Goal: Transaction & Acquisition: Purchase product/service

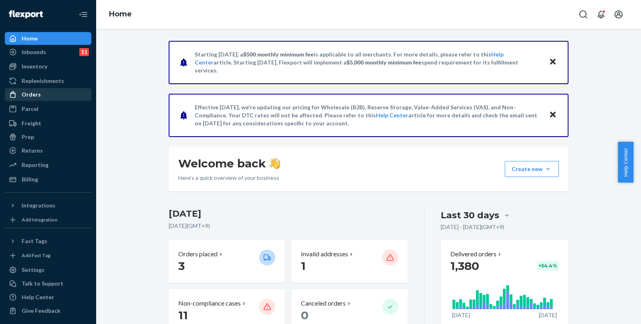
click at [38, 92] on div "Orders" at bounding box center [31, 95] width 19 height 8
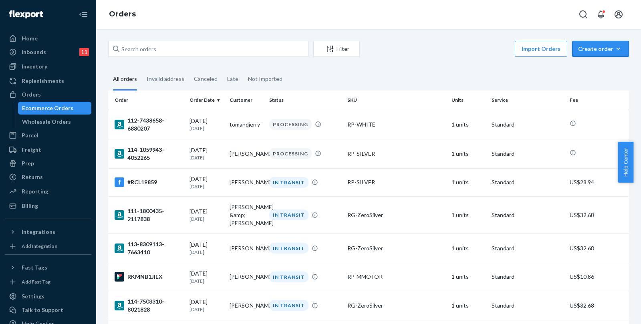
click at [595, 46] on div "Create order" at bounding box center [600, 49] width 45 height 8
click at [591, 65] on span "Ecommerce order" at bounding box center [605, 68] width 50 height 6
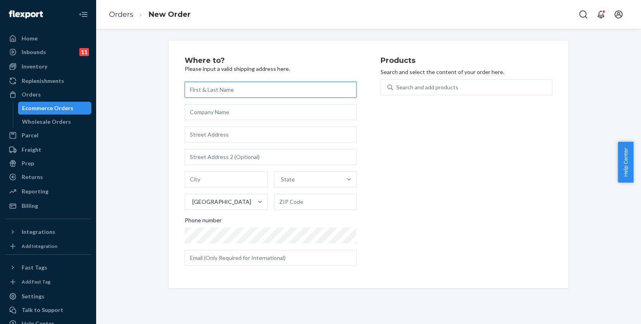
click at [241, 93] on input "text" at bounding box center [271, 90] width 172 height 16
paste input "[PERSON_NAME]"
type input "[PERSON_NAME]"
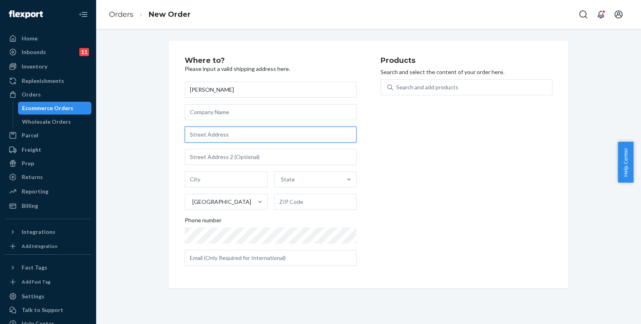
click at [205, 134] on input "text" at bounding box center [271, 135] width 172 height 16
paste input "[STREET_ADDRESS]"
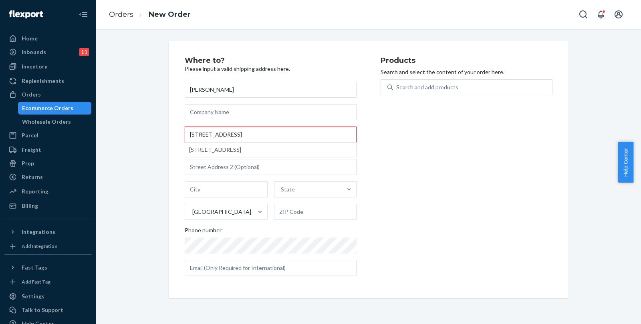
type input "[STREET_ADDRESS]"
type input "Council Bluffs"
type input "51503"
type input "[STREET_ADDRESS]"
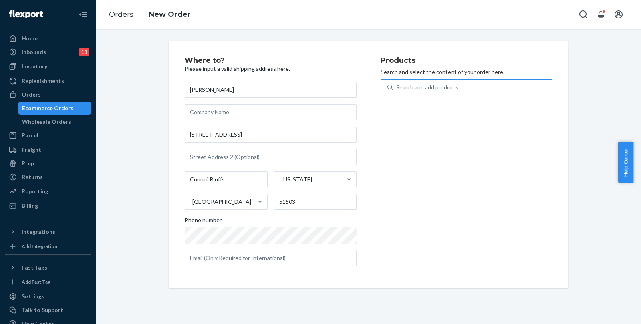
click at [440, 92] on div "Search and add products" at bounding box center [472, 87] width 159 height 14
click at [397, 91] on input "Search and add products" at bounding box center [396, 87] width 1 height 8
type input "w"
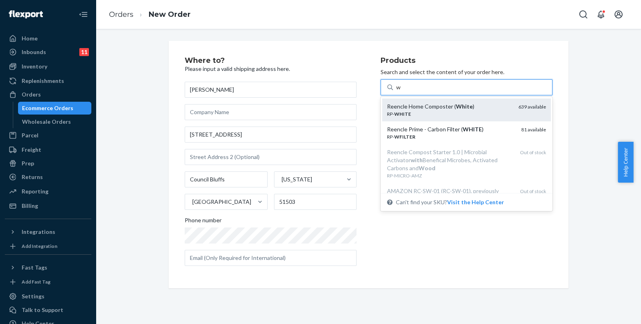
click at [421, 100] on div "Reencle Home Composter ( White ) RP- WHITE 639 available" at bounding box center [466, 110] width 169 height 23
click at [401, 91] on input "w" at bounding box center [398, 87] width 5 height 8
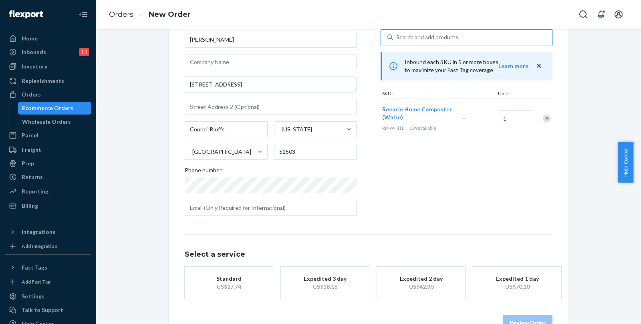
click at [228, 280] on div "Standard" at bounding box center [229, 279] width 64 height 8
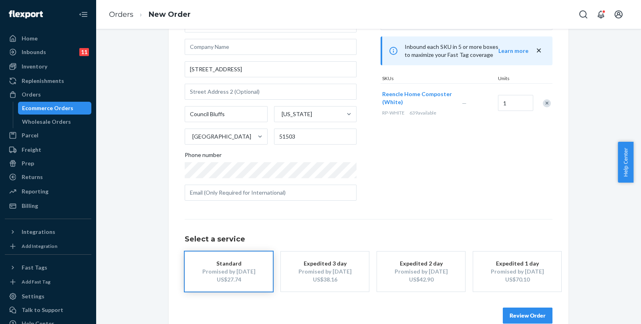
scroll to position [80, 0]
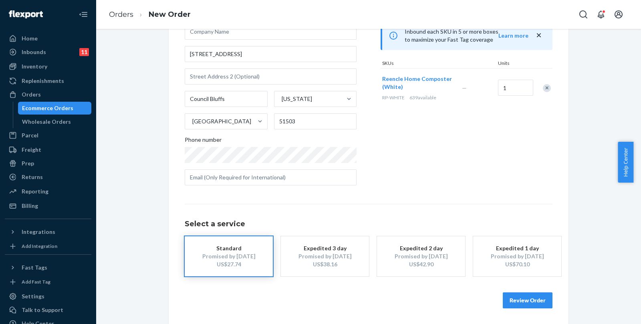
click at [533, 300] on button "Review Order" at bounding box center [528, 300] width 50 height 16
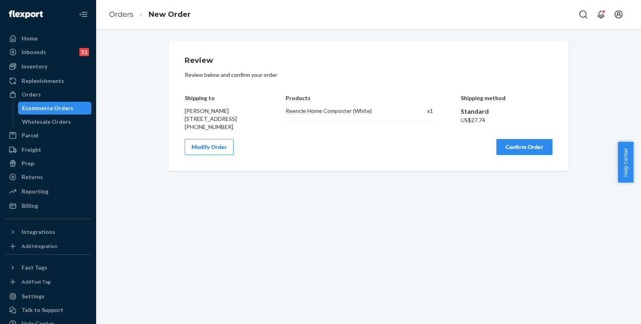
click at [523, 155] on button "Confirm Order" at bounding box center [524, 147] width 56 height 16
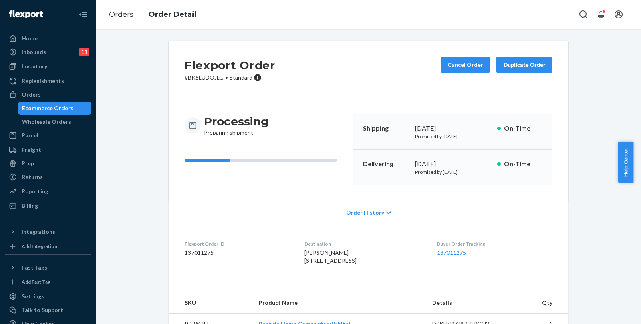
click at [58, 109] on div "Ecommerce Orders" at bounding box center [47, 108] width 51 height 8
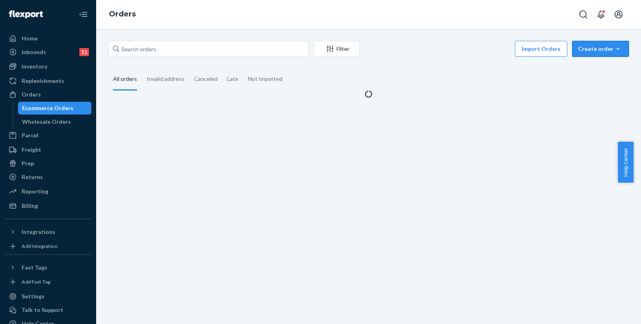
click at [588, 44] on button "Create order Ecommerce order Removal order" at bounding box center [600, 49] width 57 height 16
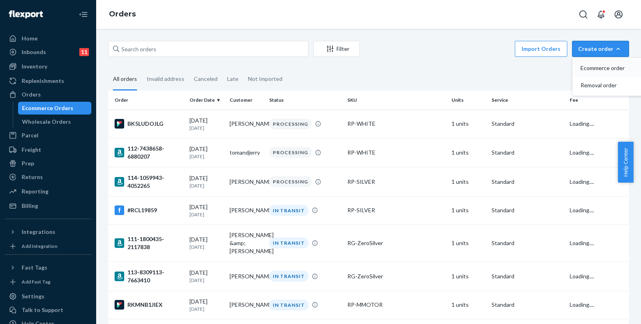
click at [598, 69] on span "Ecommerce order" at bounding box center [605, 68] width 50 height 6
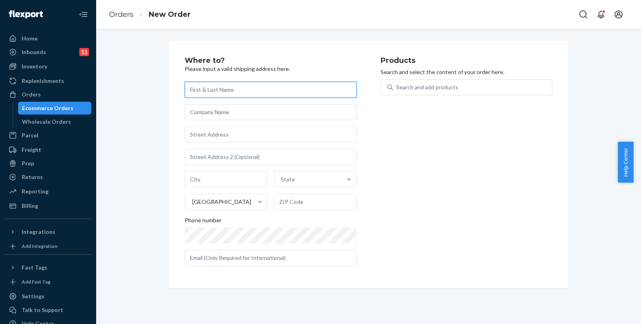
click at [209, 91] on input "text" at bounding box center [271, 90] width 172 height 16
paste input "[PERSON_NAME]"
type input "[PERSON_NAME]"
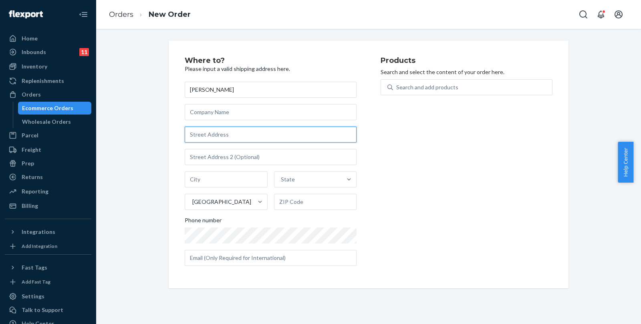
click at [201, 139] on input "text" at bounding box center [271, 135] width 172 height 16
paste input "[STREET_ADDRESS]"
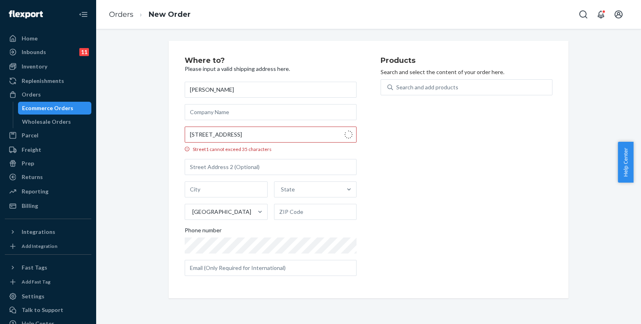
type input "[STREET_ADDRESS]"
type input "[GEOGRAPHIC_DATA]"
type input "27284"
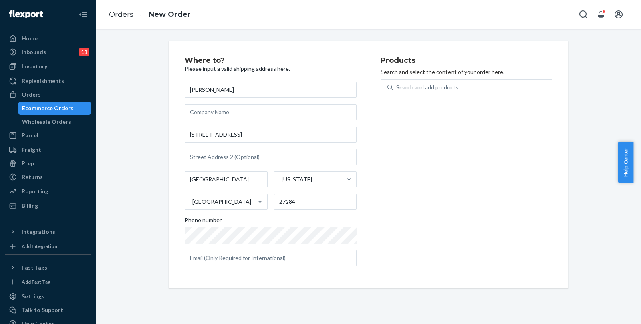
click at [413, 77] on div "Products Search and select the content of your order here. Search and add produ…" at bounding box center [466, 164] width 172 height 215
click at [420, 83] on div "Search and add products" at bounding box center [427, 87] width 62 height 8
click at [397, 83] on input "Search and add products" at bounding box center [396, 87] width 1 height 8
type input "w"
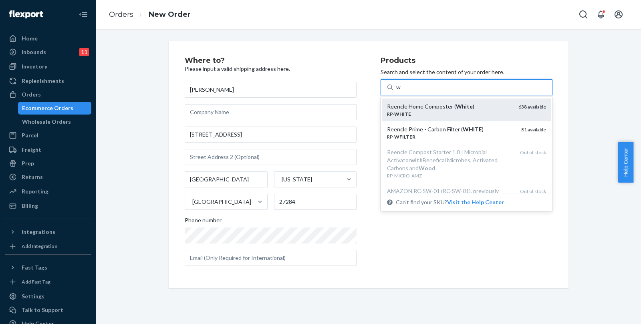
click at [433, 104] on div "Reencle Home Composter ( White )" at bounding box center [449, 107] width 125 height 8
click at [401, 91] on input "w" at bounding box center [398, 87] width 5 height 8
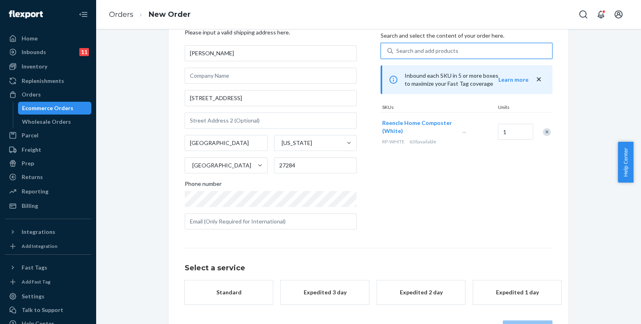
scroll to position [64, 0]
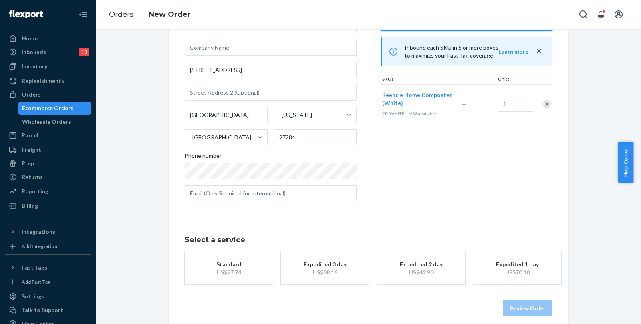
click at [249, 264] on div "Standard" at bounding box center [229, 264] width 64 height 8
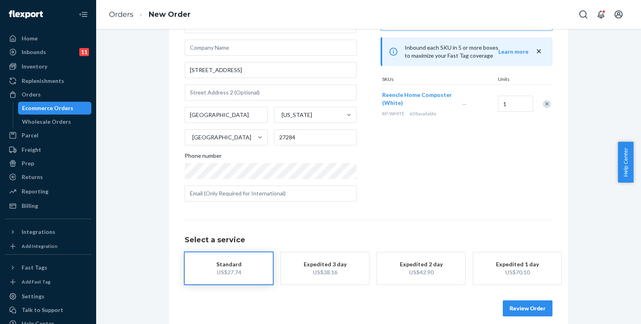
click at [533, 310] on button "Review Order" at bounding box center [528, 308] width 50 height 16
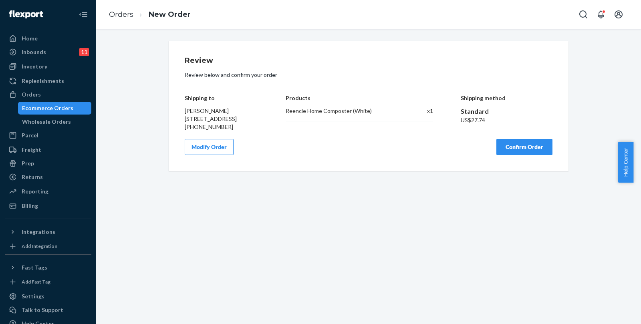
scroll to position [0, 0]
click at [516, 155] on button "Confirm Order" at bounding box center [524, 147] width 56 height 16
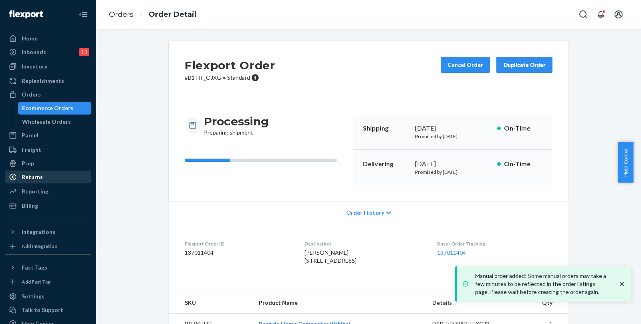
click at [46, 109] on div "Ecommerce Orders" at bounding box center [47, 108] width 51 height 8
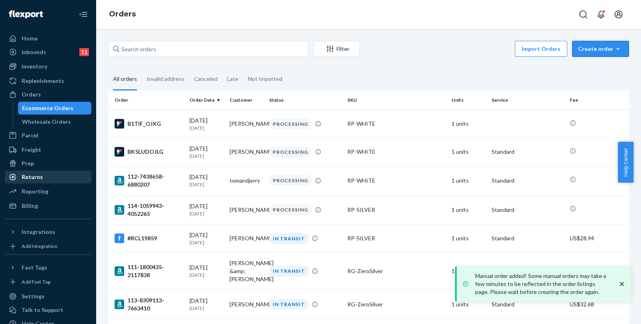
click at [600, 52] on div "Create order" at bounding box center [600, 49] width 45 height 8
click at [604, 65] on span "Ecommerce order" at bounding box center [605, 68] width 50 height 6
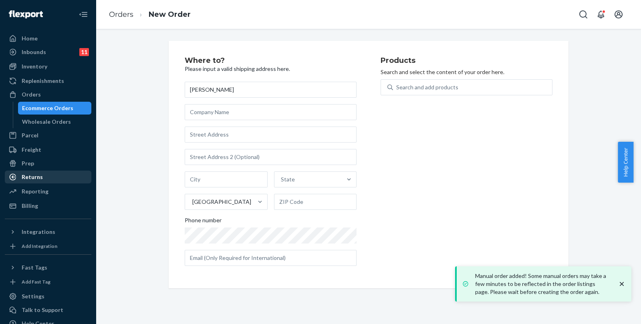
type input "[PERSON_NAME]"
click at [208, 139] on input "text" at bounding box center [271, 135] width 172 height 16
paste input "[STREET_ADDRESS]"
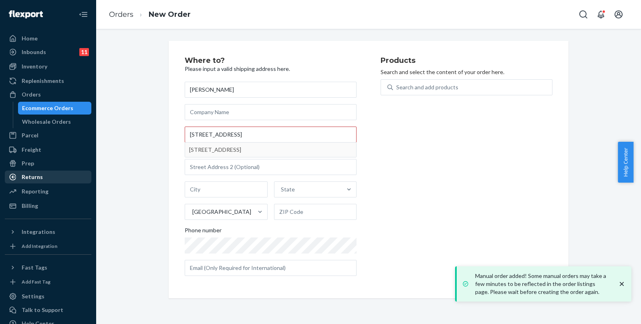
type input "[STREET_ADDRESS]"
type input "Mount Wolf"
type input "17347"
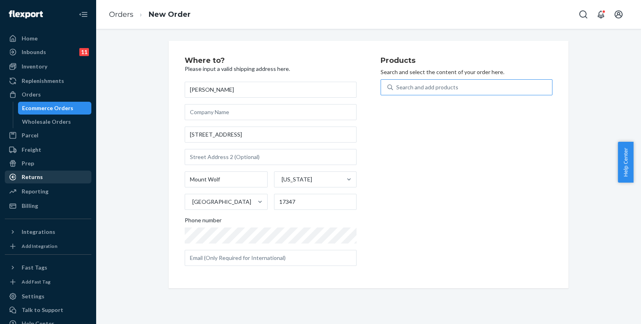
click at [451, 89] on div "Search and add products" at bounding box center [427, 87] width 62 height 8
click at [397, 89] on input "Search and add products" at bounding box center [396, 87] width 1 height 8
type input "s"
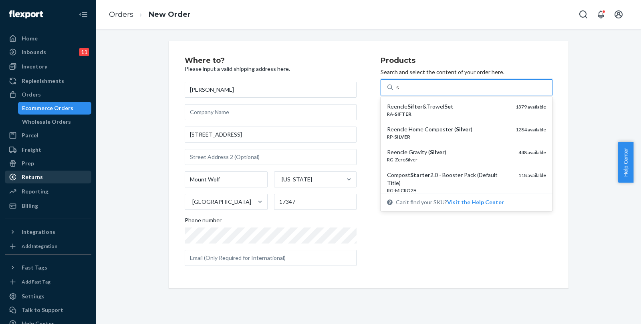
click at [444, 106] on em "Set" at bounding box center [448, 106] width 9 height 7
click at [399, 91] on input "s" at bounding box center [397, 87] width 3 height 8
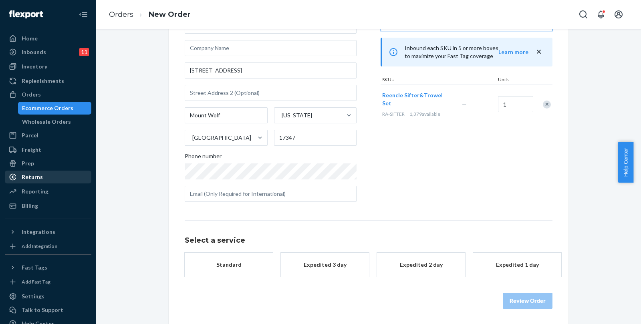
scroll to position [64, 0]
click at [244, 268] on button "Standard" at bounding box center [229, 264] width 88 height 24
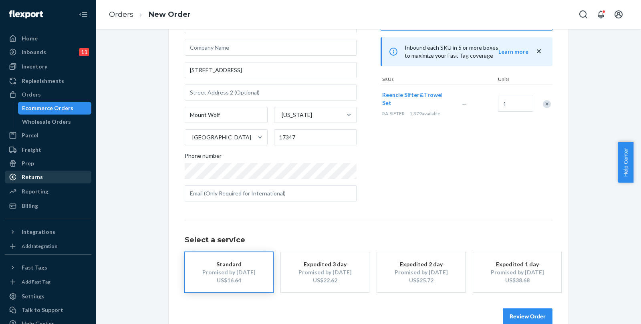
click at [514, 308] on button "Review Order" at bounding box center [528, 316] width 50 height 16
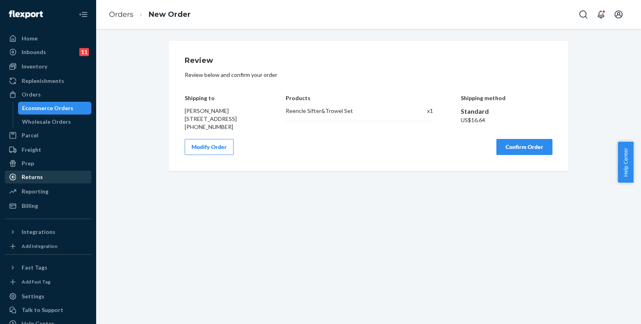
click at [517, 154] on button "Confirm Order" at bounding box center [524, 147] width 56 height 16
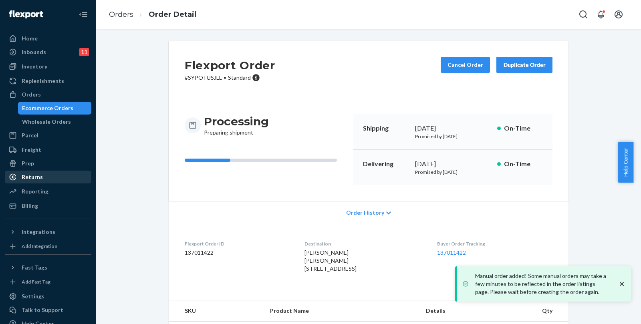
click at [58, 108] on div "Ecommerce Orders" at bounding box center [47, 108] width 51 height 8
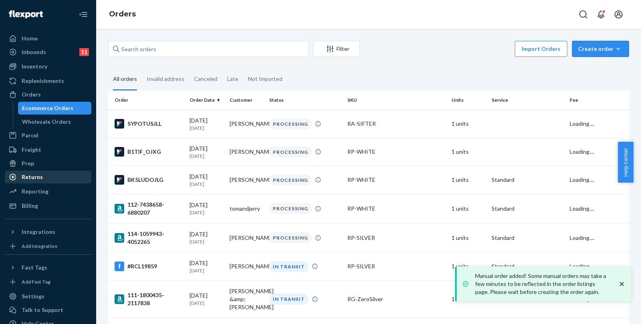
click at [597, 48] on div "Create order" at bounding box center [600, 49] width 45 height 8
click at [600, 60] on button "Ecommerce order" at bounding box center [612, 68] width 77 height 17
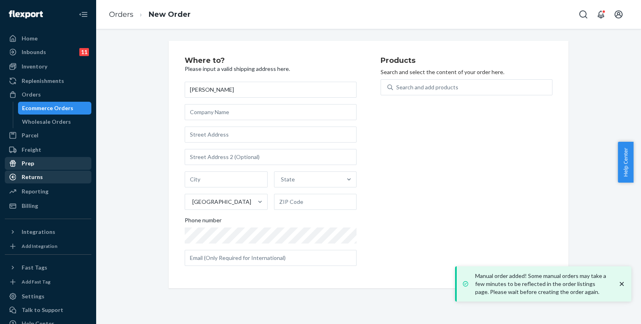
type input "[PERSON_NAME]"
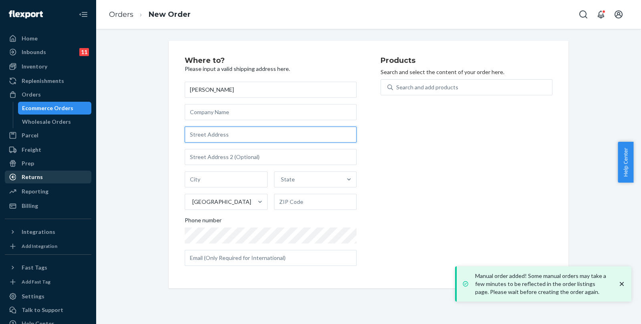
click at [262, 137] on input "text" at bounding box center [271, 135] width 172 height 16
paste input "[STREET_ADDRESS][PERSON_NAME]"
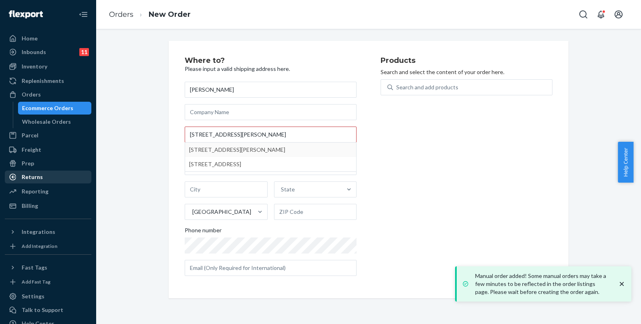
type input "[STREET_ADDRESS]"
type input "Elgin"
type input "60123"
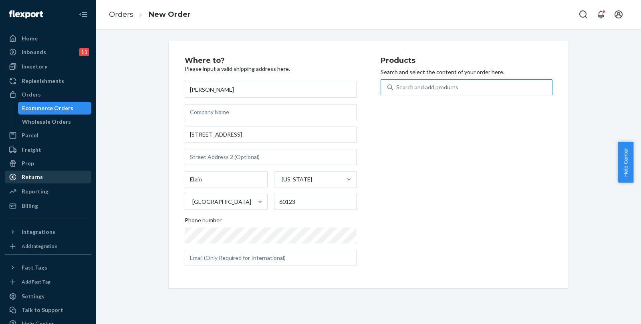
click at [435, 93] on div "Search and add products" at bounding box center [472, 87] width 159 height 14
click at [397, 91] on input "Search and add products" at bounding box center [396, 87] width 1 height 8
type input "starter"
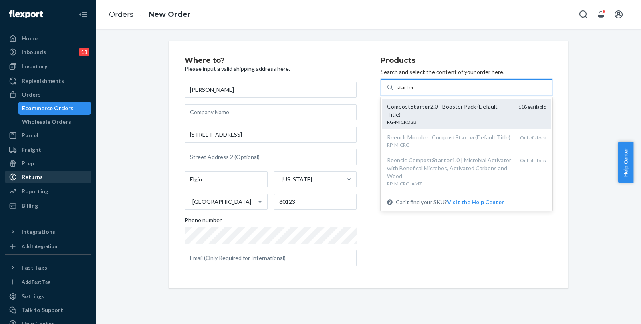
click at [445, 111] on div "Compost Starter 2.0 - Booster Pack (Default Title)" at bounding box center [449, 111] width 125 height 16
click at [414, 91] on input "starter" at bounding box center [405, 87] width 18 height 8
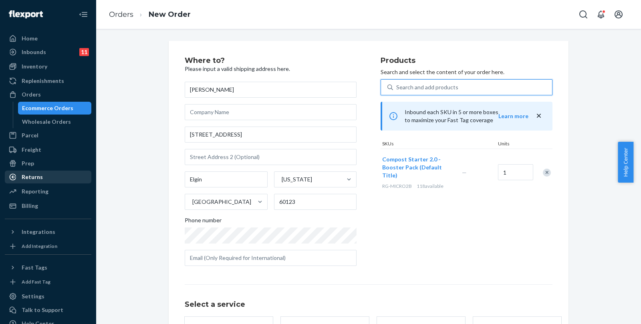
scroll to position [64, 0]
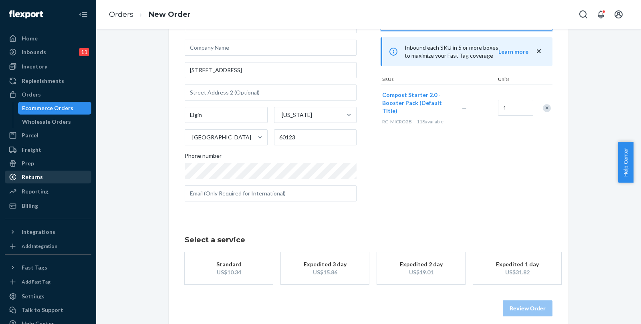
click at [228, 269] on div "US$10.34" at bounding box center [229, 272] width 64 height 8
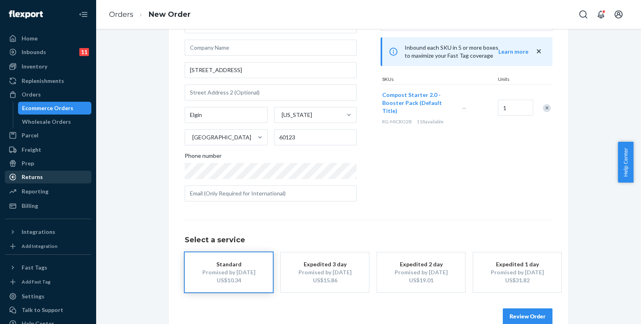
click at [532, 308] on button "Review Order" at bounding box center [528, 316] width 50 height 16
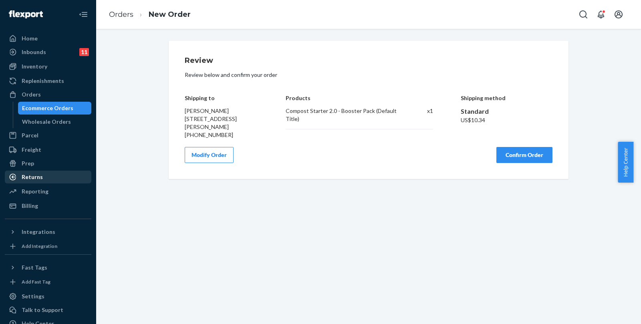
click at [500, 151] on button "Confirm Order" at bounding box center [524, 155] width 56 height 16
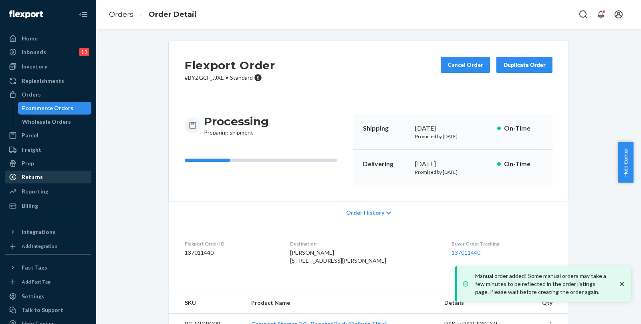
click at [51, 105] on div "Ecommerce Orders" at bounding box center [47, 108] width 51 height 8
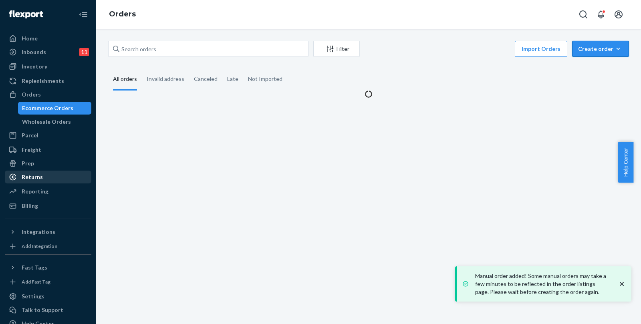
click at [589, 47] on div "Create order" at bounding box center [600, 49] width 45 height 8
click at [598, 65] on span "Ecommerce order" at bounding box center [605, 68] width 50 height 6
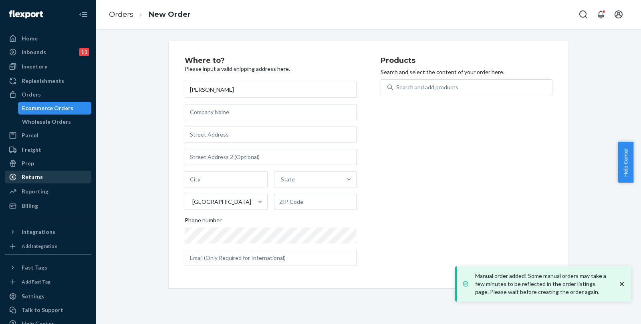
type input "[PERSON_NAME]"
click at [262, 131] on input "text" at bounding box center [271, 135] width 172 height 16
paste input "[STREET_ADDRESS]"
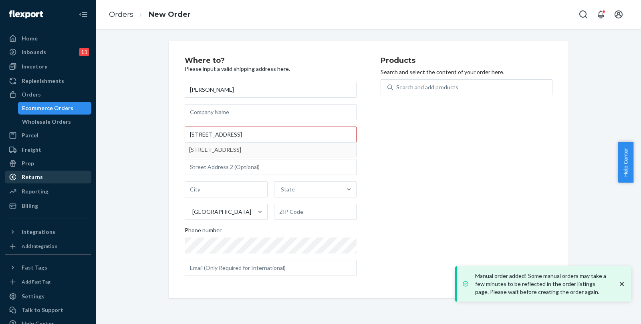
type input "[STREET_ADDRESS]"
type input "Ball Ground"
type input "30107"
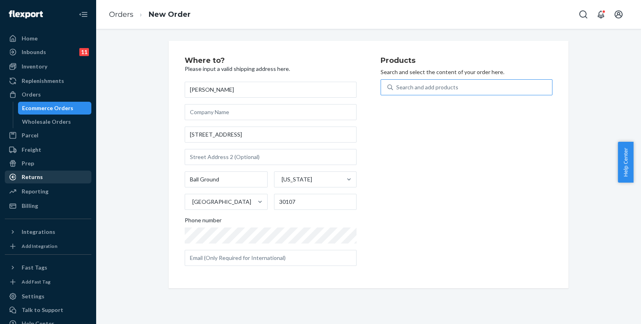
click at [440, 88] on div "Search and add products" at bounding box center [427, 87] width 62 height 8
click at [397, 88] on input "Search and add products" at bounding box center [396, 87] width 1 height 8
type input "s"
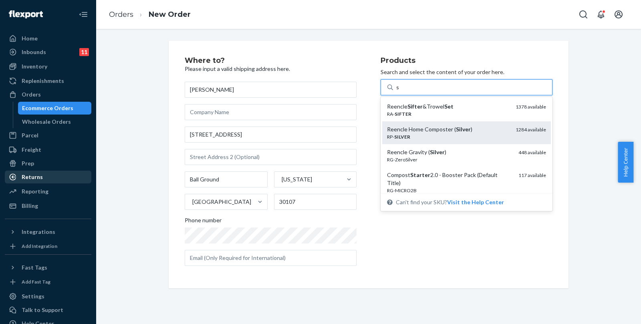
click at [457, 132] on em "Silver" at bounding box center [463, 129] width 15 height 7
click at [399, 91] on input "s" at bounding box center [397, 87] width 3 height 8
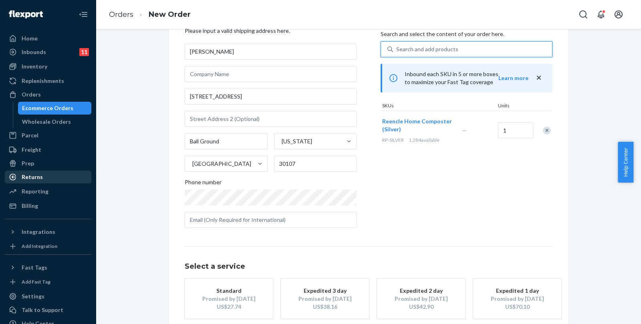
scroll to position [50, 0]
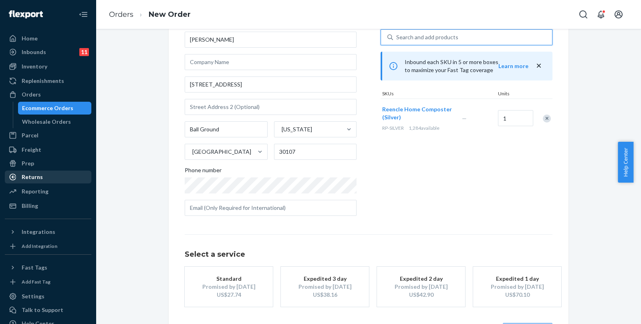
click at [201, 300] on button "Standard Promised by [DATE] US$27.74" at bounding box center [229, 287] width 88 height 40
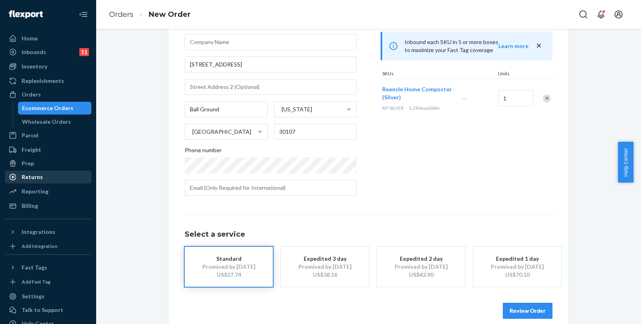
scroll to position [80, 0]
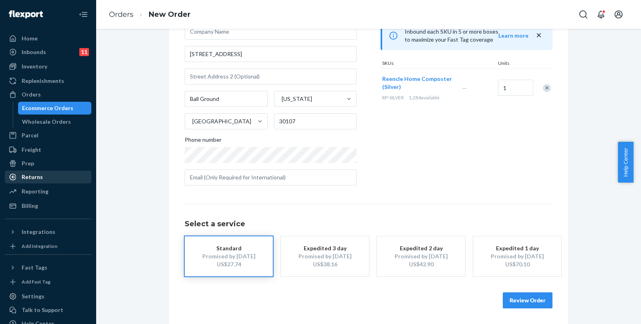
click at [525, 300] on button "Review Order" at bounding box center [528, 300] width 50 height 16
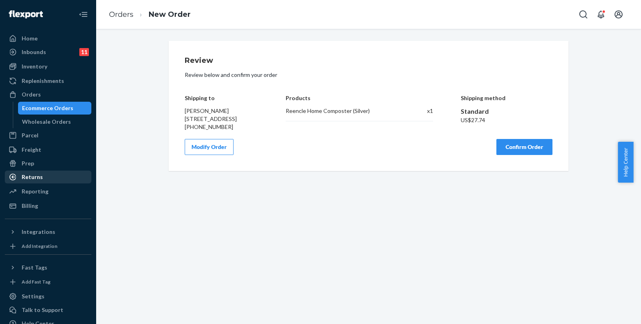
scroll to position [0, 0]
click at [516, 153] on button "Confirm Order" at bounding box center [524, 147] width 56 height 16
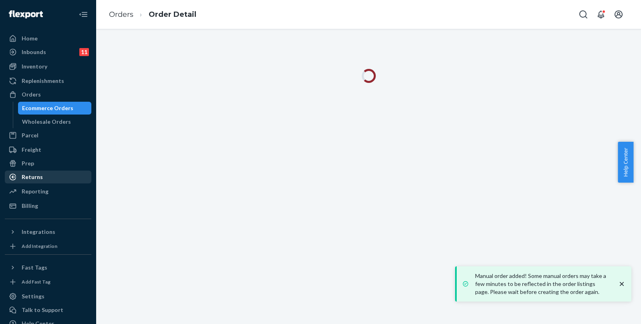
click at [39, 107] on div "Ecommerce Orders" at bounding box center [47, 108] width 51 height 8
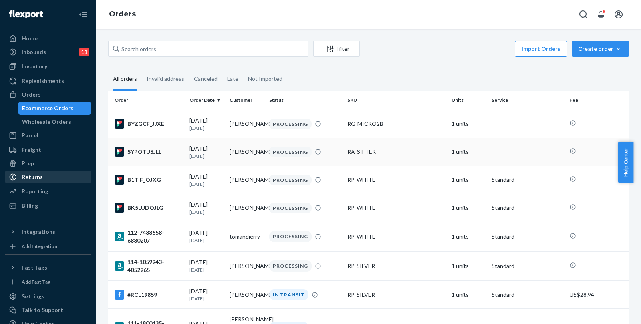
click at [154, 153] on div "SYPOTUSJLL" at bounding box center [149, 152] width 68 height 10
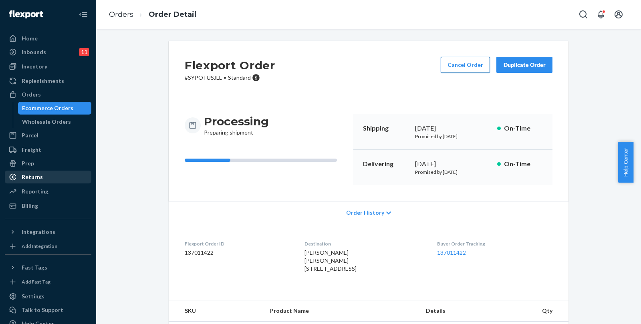
click at [458, 69] on button "Cancel Order" at bounding box center [465, 65] width 49 height 16
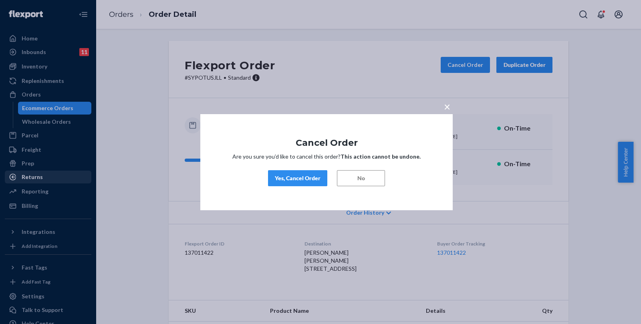
click at [278, 173] on button "Yes, Cancel Order" at bounding box center [297, 178] width 59 height 16
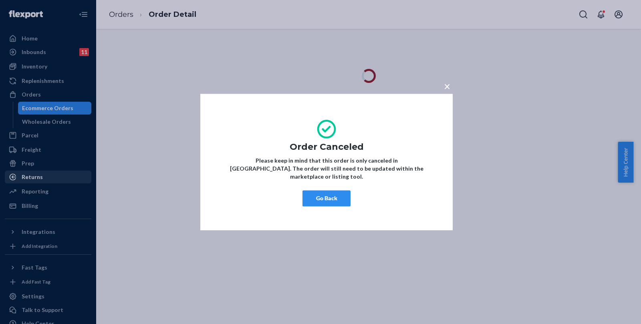
click at [328, 199] on button "Go Back" at bounding box center [326, 198] width 48 height 16
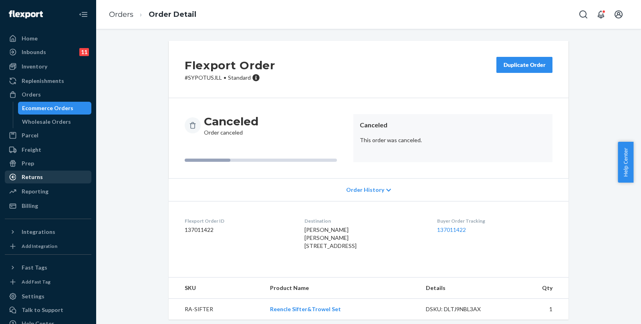
click at [52, 109] on div "Ecommerce Orders" at bounding box center [47, 108] width 51 height 8
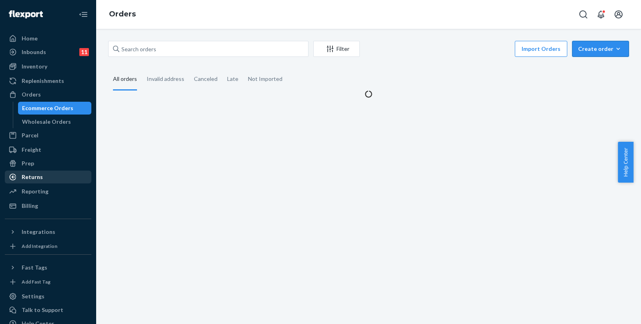
click at [594, 44] on button "Create order Ecommerce order Removal order" at bounding box center [600, 49] width 57 height 16
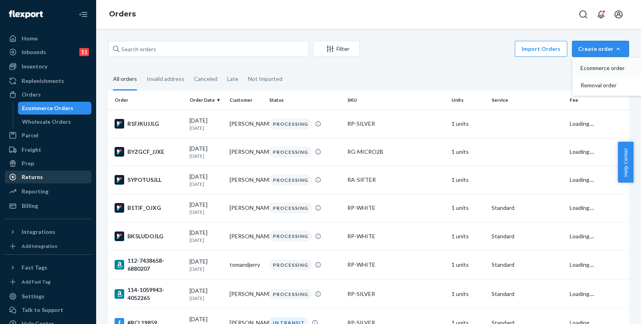
click at [588, 65] on span "Ecommerce order" at bounding box center [605, 68] width 50 height 6
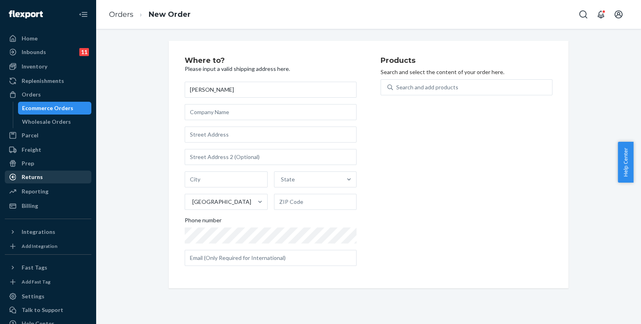
type input "[PERSON_NAME]"
click at [222, 139] on input "text" at bounding box center [271, 135] width 172 height 16
paste input "[STREET_ADDRESS]"
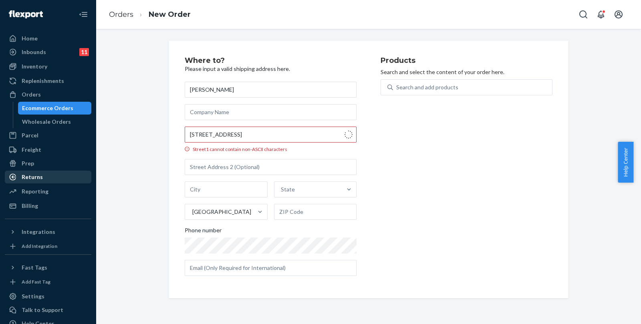
type input "[STREET_ADDRESS]"
type input "Mount Wolf"
type input "17347"
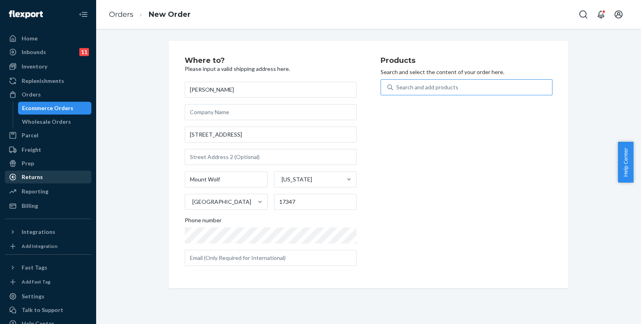
click at [476, 86] on div "Search and add products" at bounding box center [472, 87] width 159 height 14
click at [397, 86] on input "Search and add products" at bounding box center [396, 87] width 1 height 8
type input "silver"
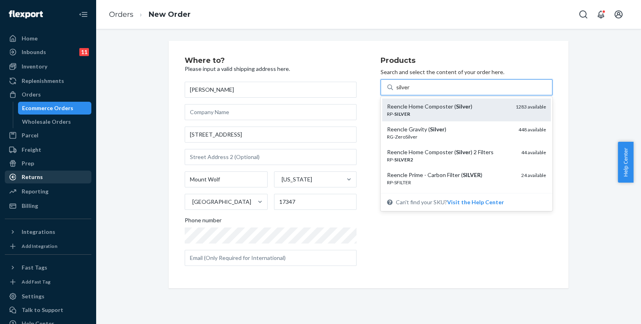
click at [464, 105] on em "Silver" at bounding box center [463, 106] width 15 height 7
click at [410, 91] on input "silver" at bounding box center [403, 87] width 14 height 8
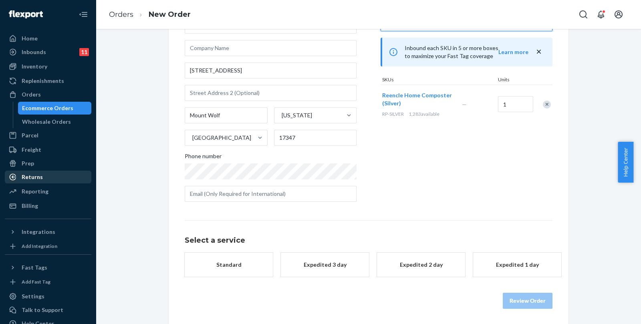
scroll to position [64, 0]
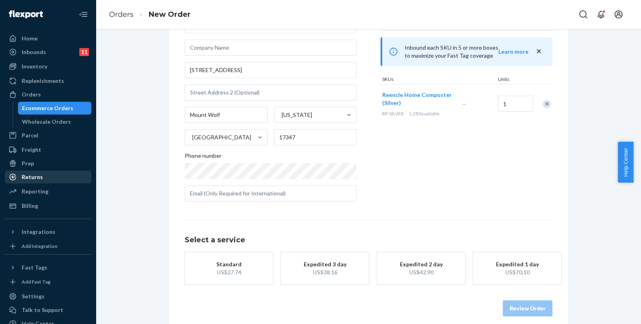
click at [231, 273] on div "US$27.74" at bounding box center [229, 272] width 64 height 8
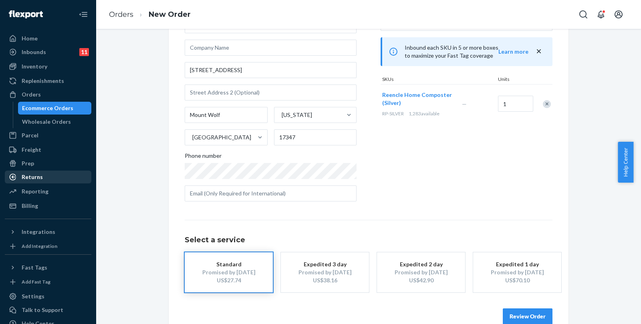
click at [516, 314] on button "Review Order" at bounding box center [528, 316] width 50 height 16
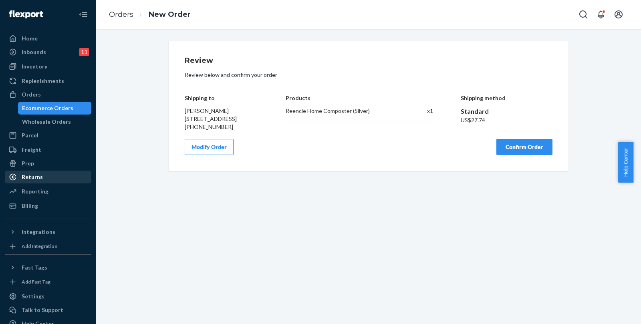
click at [533, 153] on button "Confirm Order" at bounding box center [524, 147] width 56 height 16
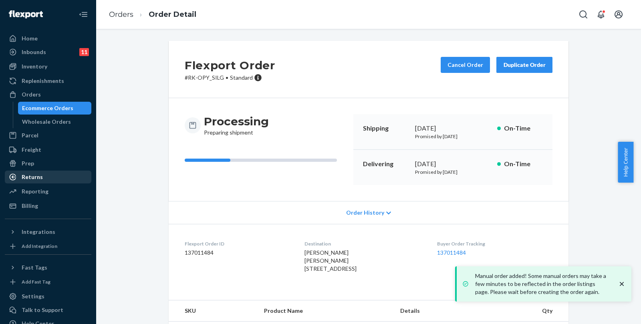
click at [48, 108] on div "Ecommerce Orders" at bounding box center [47, 108] width 51 height 8
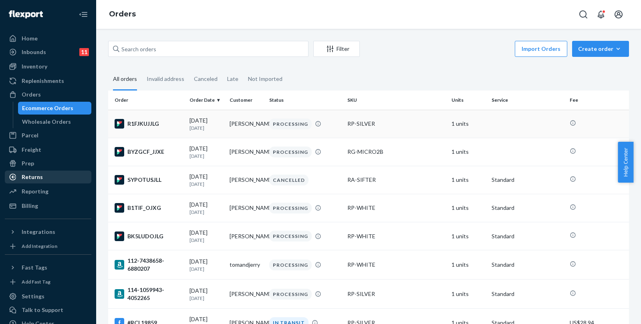
click at [245, 135] on td "[PERSON_NAME]" at bounding box center [246, 124] width 40 height 28
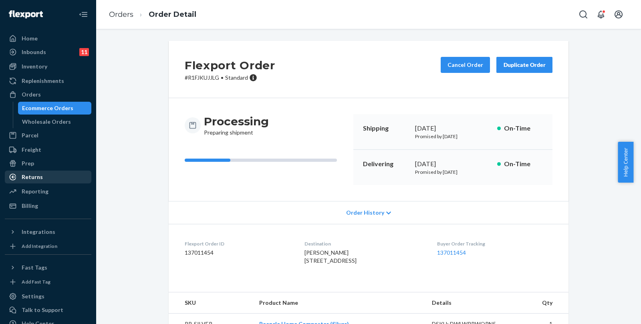
click at [55, 111] on div "Ecommerce Orders" at bounding box center [47, 108] width 51 height 8
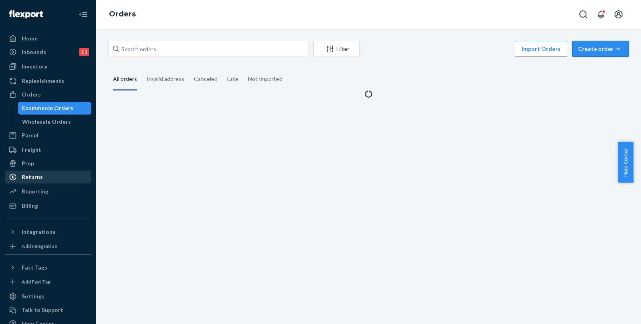
click at [586, 44] on button "Create order Ecommerce order Removal order" at bounding box center [600, 49] width 57 height 16
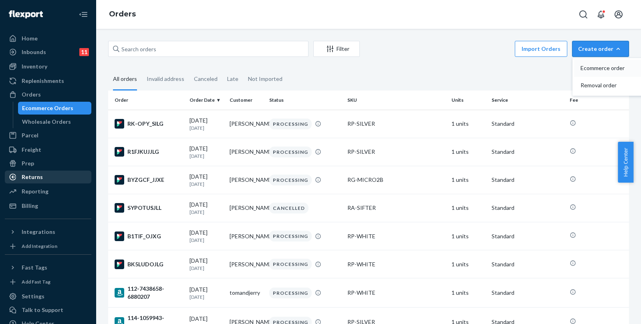
click at [588, 66] on span "Ecommerce order" at bounding box center [605, 68] width 50 height 6
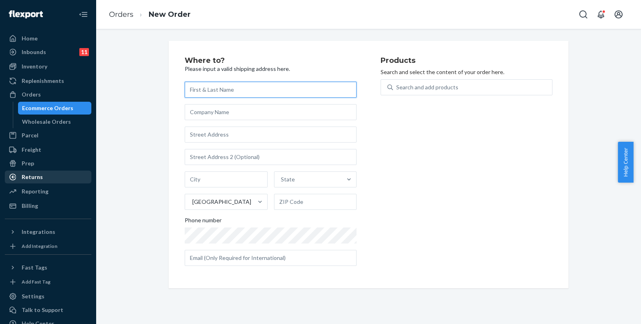
click at [274, 86] on input "text" at bounding box center [271, 90] width 172 height 16
paste input "[PERSON_NAME]"
type input "[PERSON_NAME]"
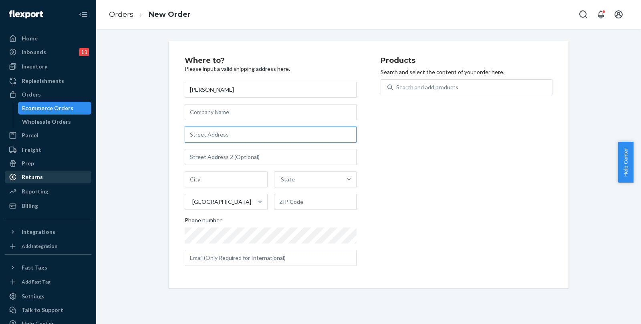
click at [197, 135] on input "text" at bounding box center [271, 135] width 172 height 16
paste input "[STREET_ADDRESS]"
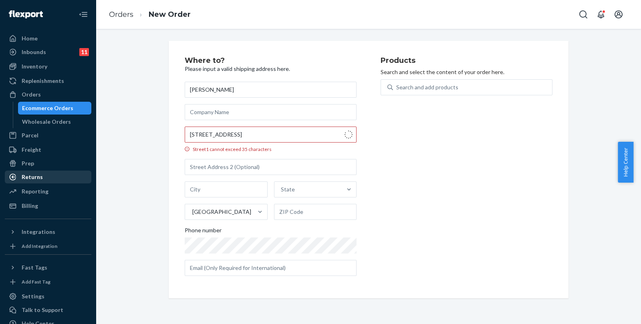
type input "[STREET_ADDRESS]"
type input "UNIT 69"
type input "[PERSON_NAME]"
type input "98204"
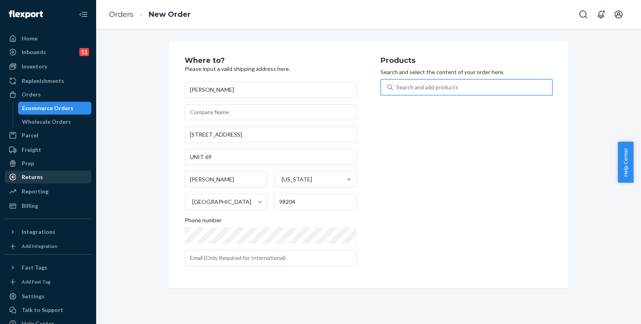
click at [431, 89] on div "Search and add products" at bounding box center [427, 87] width 62 height 8
click at [397, 89] on input "0 results available. Use Up and Down to choose options, press Enter to select t…" at bounding box center [396, 87] width 1 height 8
type input "s"
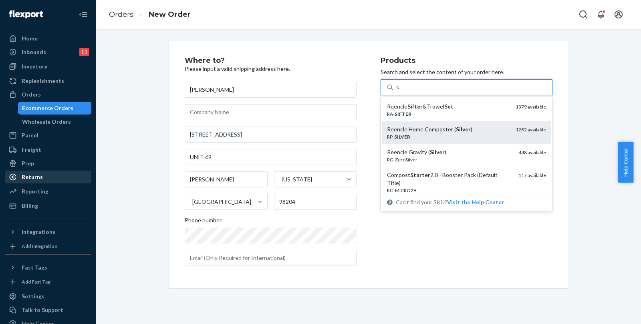
click at [435, 133] on div "Reencle Home Composter ( Silver )" at bounding box center [448, 129] width 122 height 8
click at [399, 91] on input "s" at bounding box center [397, 87] width 3 height 8
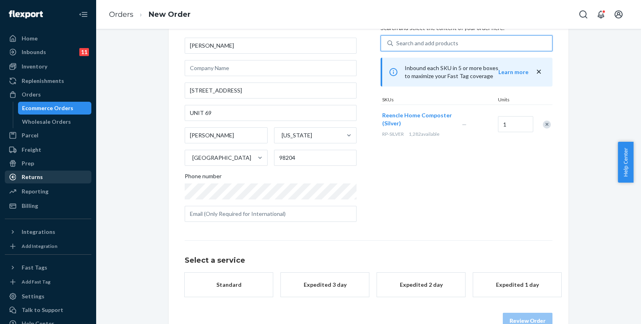
scroll to position [64, 0]
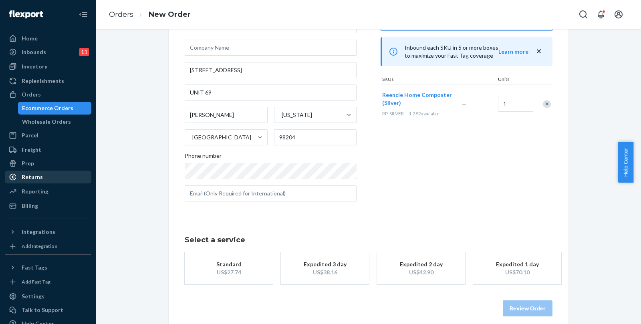
click at [231, 270] on div "US$27.74" at bounding box center [229, 272] width 64 height 8
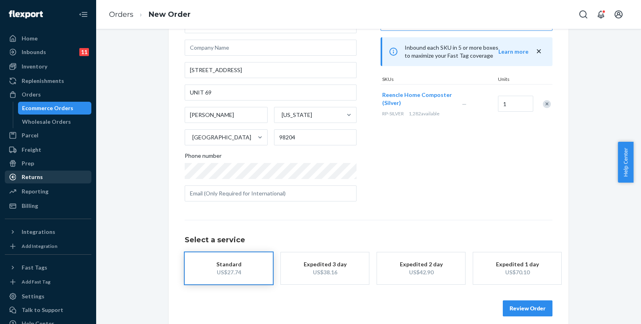
click at [544, 310] on button "Review Order" at bounding box center [528, 308] width 50 height 16
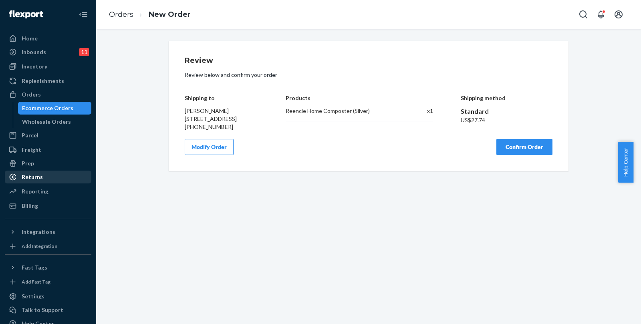
scroll to position [0, 0]
click at [516, 155] on button "Confirm Order" at bounding box center [524, 147] width 56 height 16
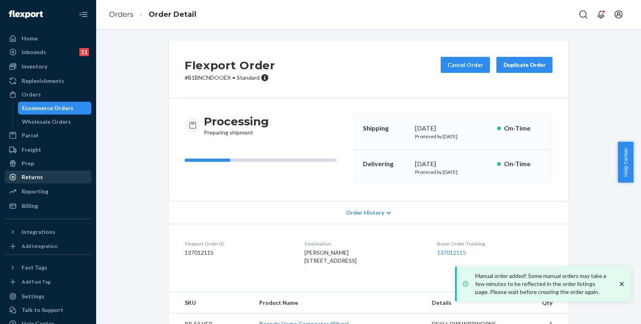
drag, startPoint x: 62, startPoint y: 105, endPoint x: 81, endPoint y: 103, distance: 19.3
click at [61, 106] on div "Ecommerce Orders" at bounding box center [47, 108] width 51 height 8
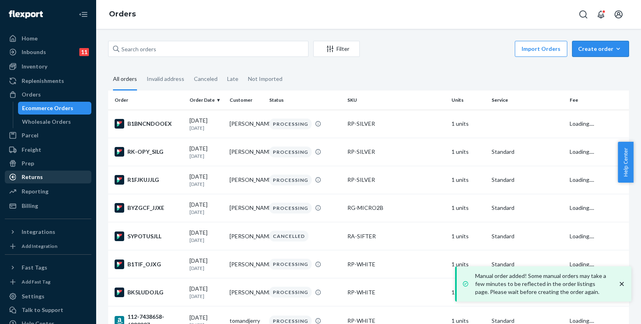
click at [578, 47] on div "Create order" at bounding box center [600, 49] width 45 height 8
click at [584, 61] on button "Ecommerce order" at bounding box center [612, 68] width 77 height 17
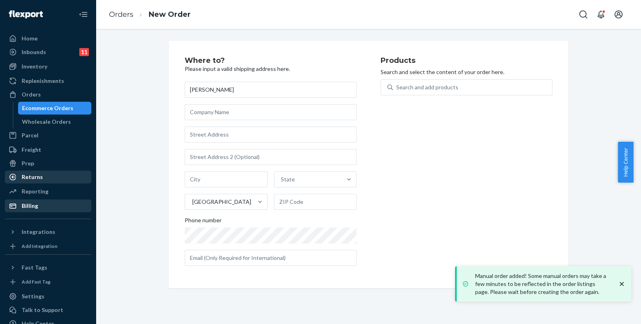
type input "[PERSON_NAME]"
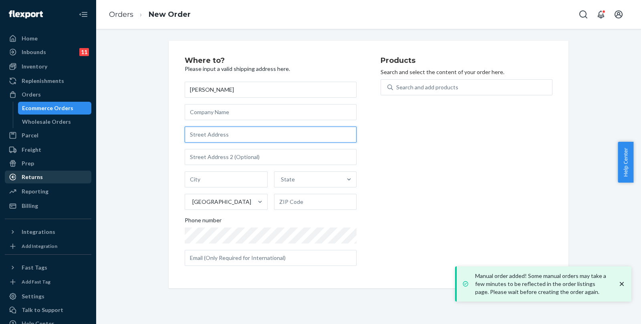
click at [190, 133] on input "text" at bounding box center [271, 135] width 172 height 16
paste input "[STREET_ADDRESS][PERSON_NAME]"
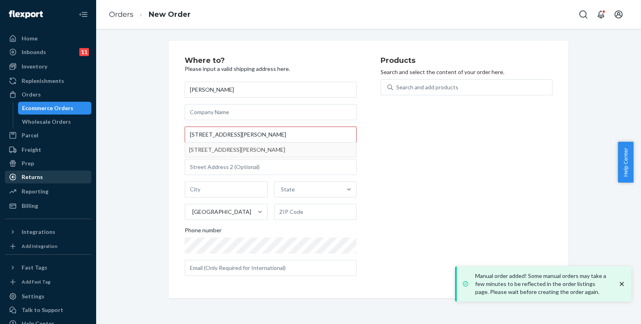
type input "364 Jasper Dr"
type input "[PERSON_NAME]"
type input "80540"
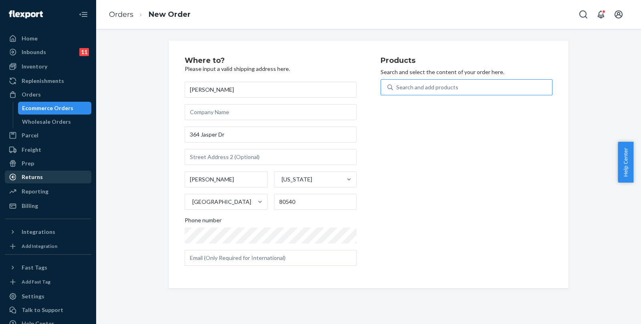
click at [443, 92] on div "Search and add products" at bounding box center [472, 87] width 159 height 14
click at [397, 91] on input "Search and add products" at bounding box center [396, 87] width 1 height 8
type input "silver"
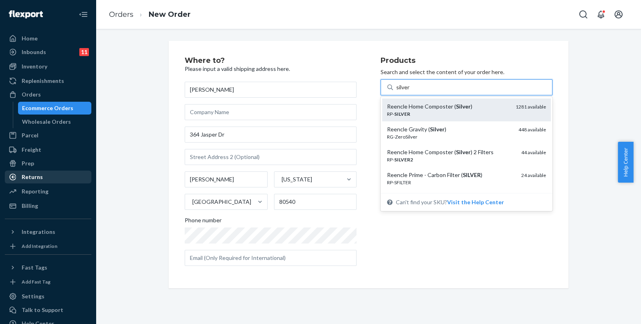
click at [448, 109] on div "Reencle Home Composter ( Silver )" at bounding box center [448, 107] width 122 height 8
click at [410, 91] on input "silver" at bounding box center [403, 87] width 14 height 8
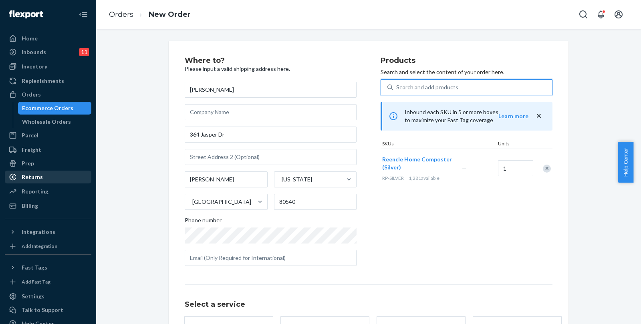
scroll to position [64, 0]
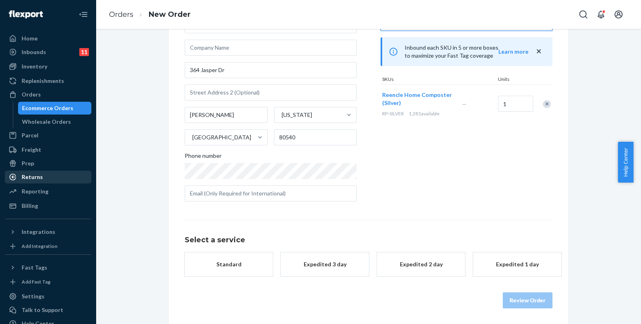
click at [254, 272] on button "Standard" at bounding box center [229, 264] width 88 height 24
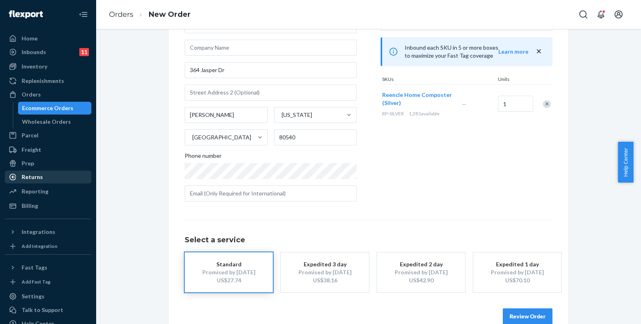
click at [523, 308] on button "Review Order" at bounding box center [528, 316] width 50 height 16
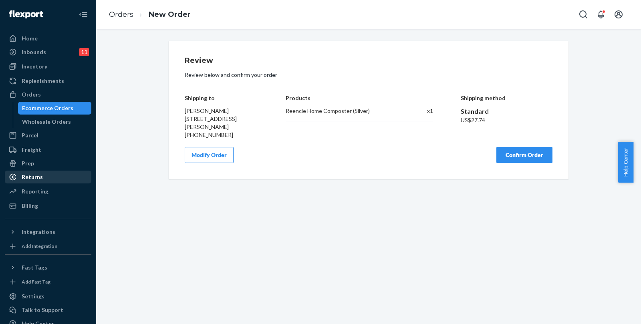
click at [526, 151] on button "Confirm Order" at bounding box center [524, 155] width 56 height 16
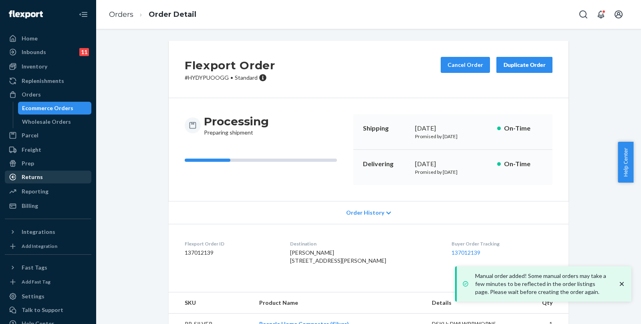
click at [60, 102] on link "Ecommerce Orders" at bounding box center [55, 108] width 74 height 13
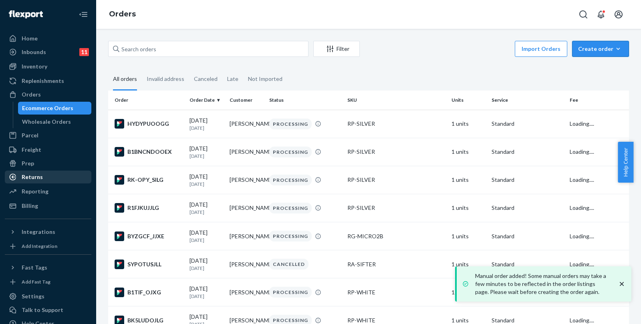
click at [583, 49] on div "Create order" at bounding box center [600, 49] width 45 height 8
click at [585, 61] on button "Ecommerce order" at bounding box center [612, 68] width 77 height 17
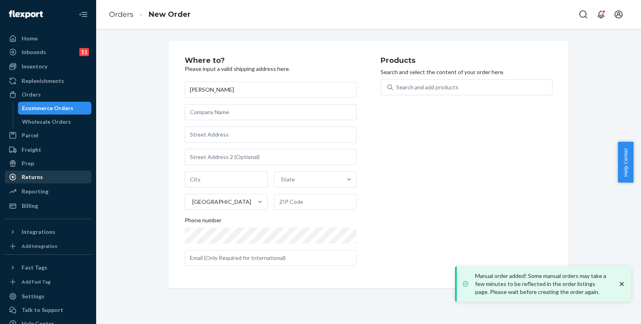
type input "[PERSON_NAME]"
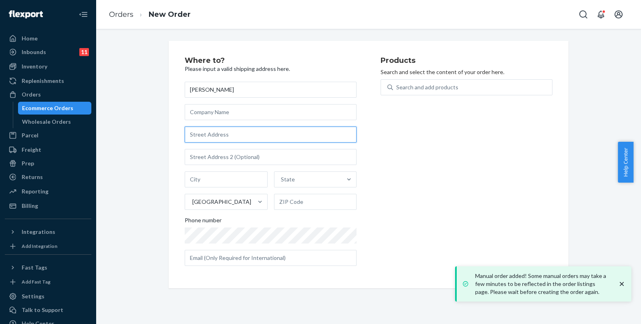
click at [258, 128] on input "text" at bounding box center [271, 135] width 172 height 16
paste input "[STREET_ADDRESS][PERSON_NAME]"
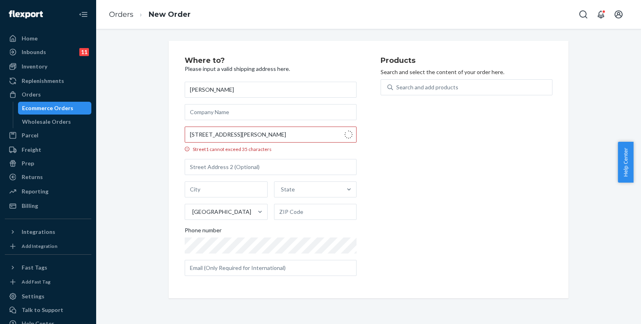
type input "[STREET_ADDRESS]"
type input "[PERSON_NAME]"
type input "75072"
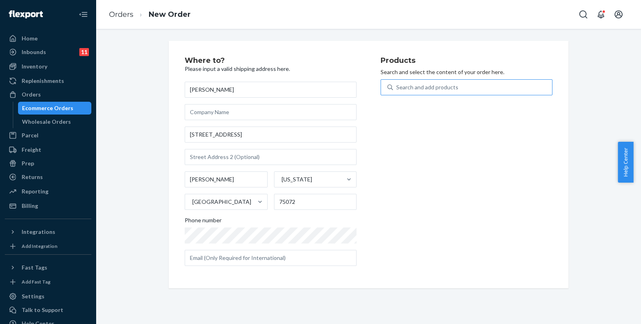
click at [404, 83] on div "Search and add products" at bounding box center [427, 87] width 62 height 8
click at [397, 83] on input "Search and add products" at bounding box center [396, 87] width 1 height 8
type input "starter"
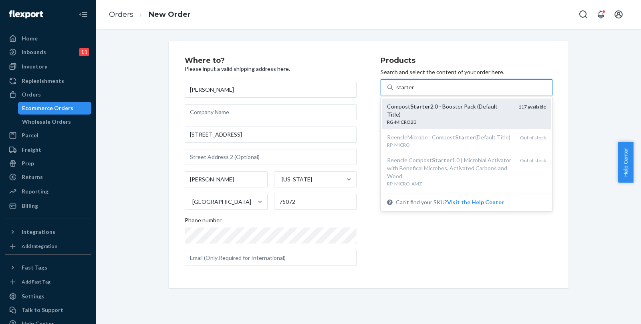
click at [439, 113] on div "Compost Starter 2.0 - Booster Pack (Default Title)" at bounding box center [449, 111] width 125 height 16
click at [414, 91] on input "starter" at bounding box center [405, 87] width 18 height 8
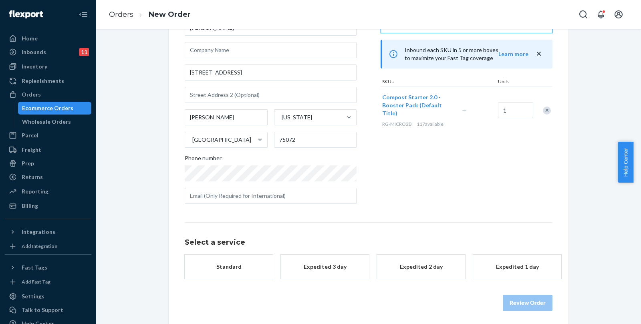
scroll to position [64, 0]
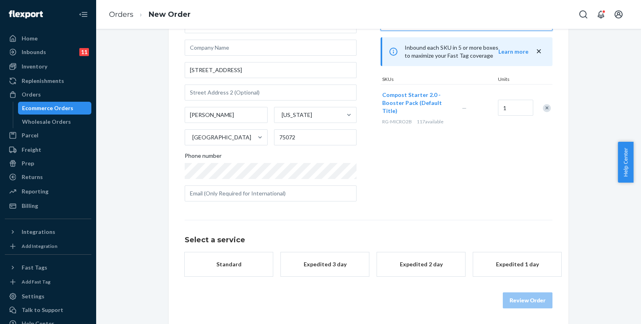
click at [232, 252] on button "Standard" at bounding box center [229, 264] width 88 height 24
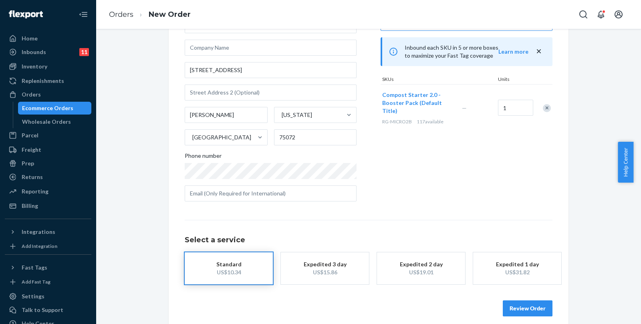
click at [514, 301] on button "Review Order" at bounding box center [528, 308] width 50 height 16
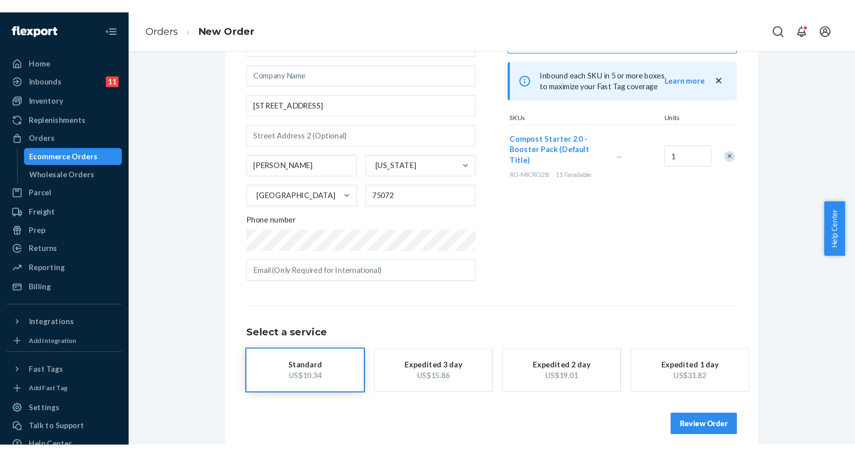
scroll to position [0, 0]
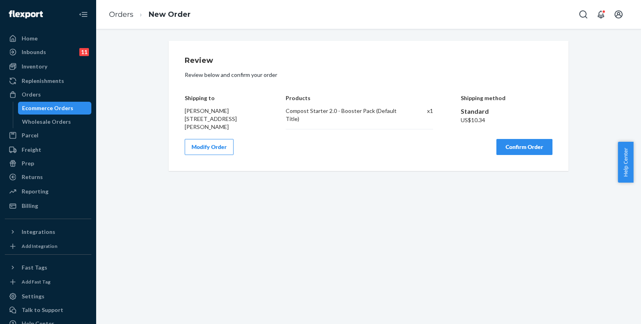
click at [527, 143] on button "Confirm Order" at bounding box center [524, 147] width 56 height 16
